Goal: Task Accomplishment & Management: Manage account settings

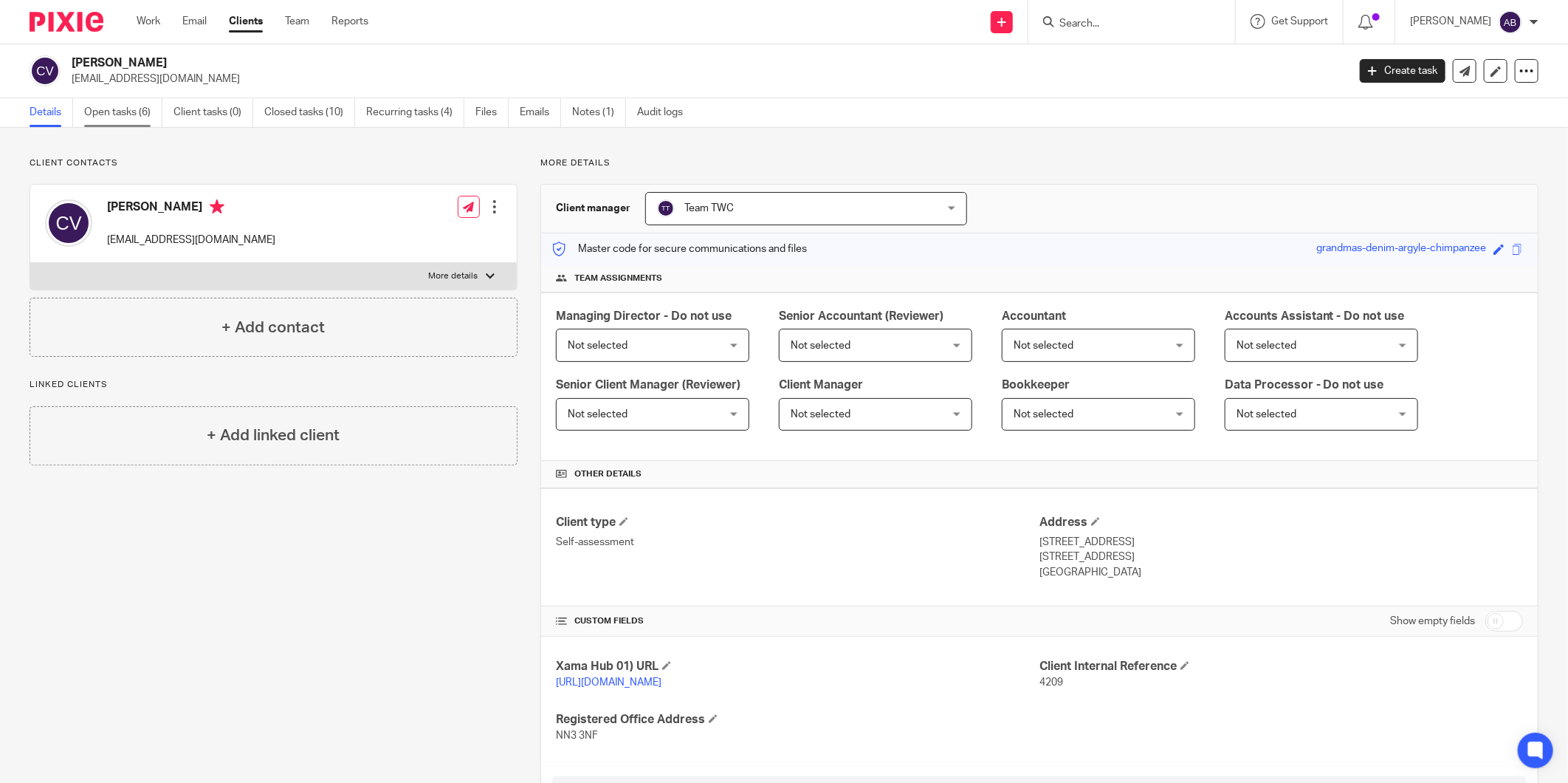
drag, startPoint x: 95, startPoint y: 102, endPoint x: 107, endPoint y: 107, distance: 13.0
click at [95, 102] on link "Open tasks (6)" at bounding box center [123, 112] width 78 height 29
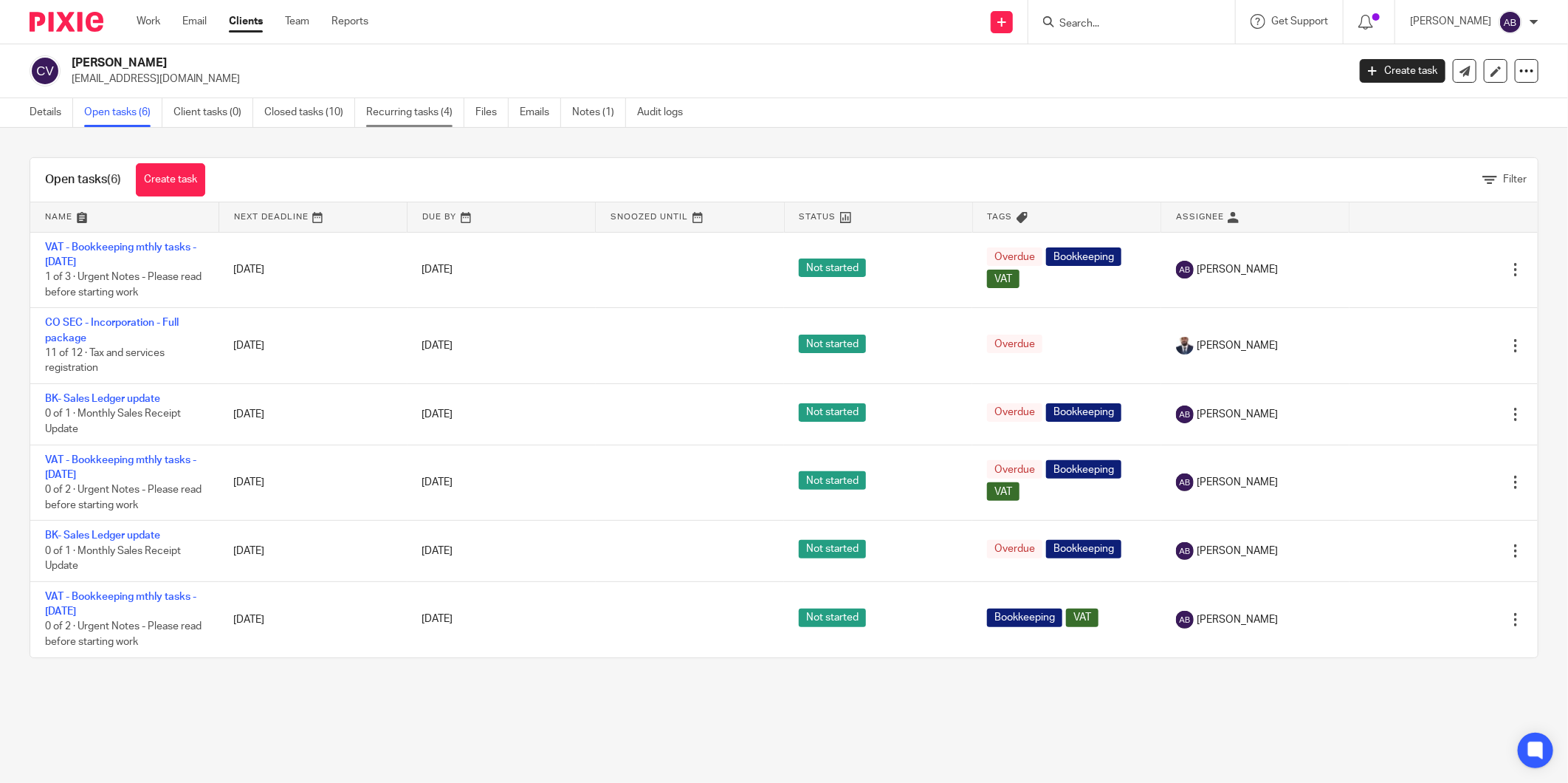
click at [393, 116] on link "Recurring tasks (4)" at bounding box center [415, 112] width 98 height 29
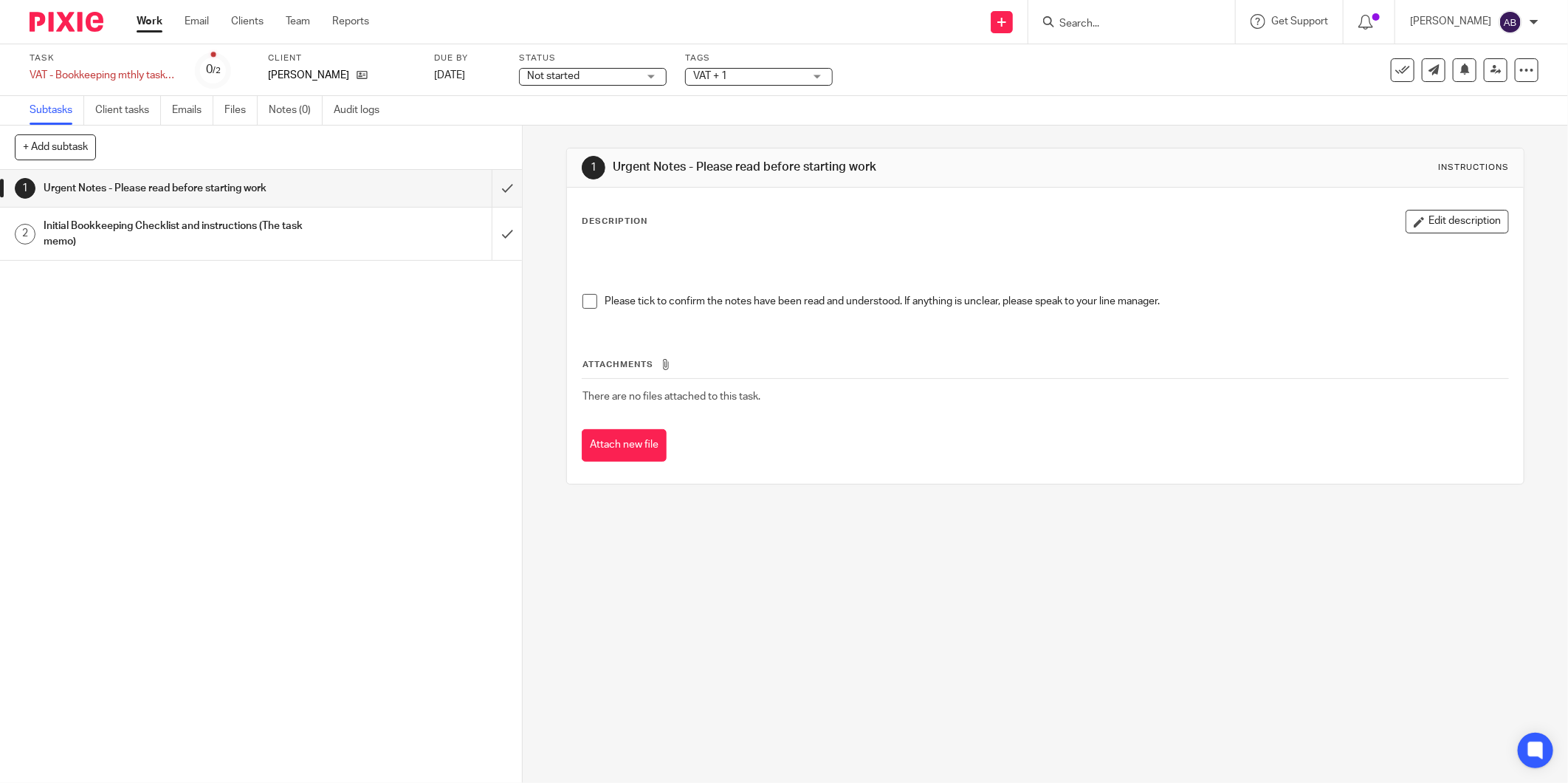
click at [288, 234] on h1 "Initial Bookkeeping Checklist and instructions (The task memo)" at bounding box center [188, 233] width 289 height 37
click at [303, 231] on h1 "Initial Bookkeeping Checklist and instructions (The task memo)" at bounding box center [188, 233] width 289 height 37
